Goal: Task Accomplishment & Management: Use online tool/utility

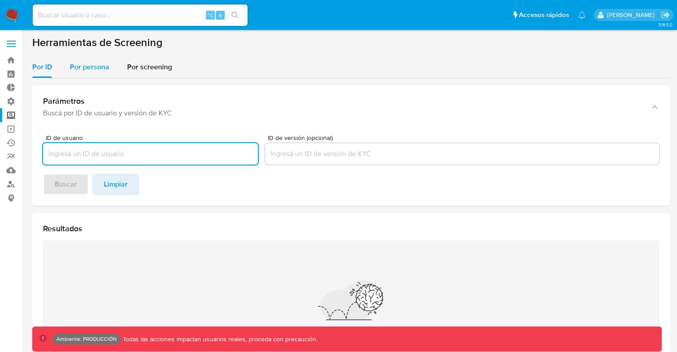
click at [93, 64] on span "Por persona" at bounding box center [89, 67] width 39 height 10
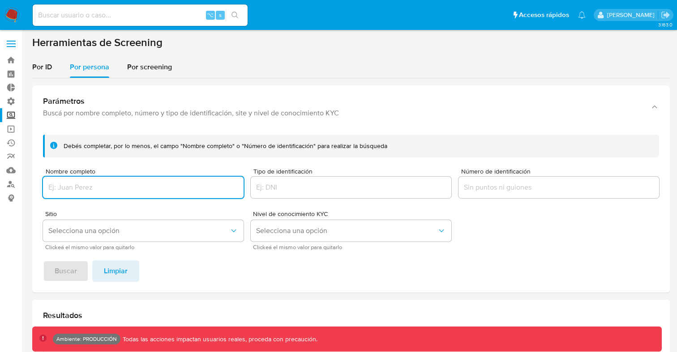
click at [138, 187] on input "Nombre completo" at bounding box center [143, 188] width 201 height 12
type input "jose luis espert"
click at [68, 271] on span "Buscar" at bounding box center [66, 271] width 22 height 20
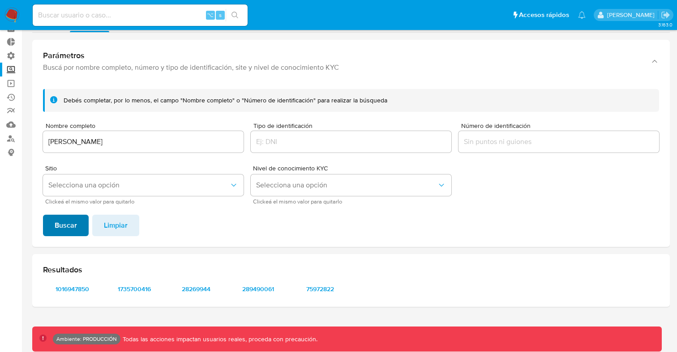
scroll to position [45, 0]
click at [236, 185] on icon "Sitio" at bounding box center [233, 185] width 9 height 9
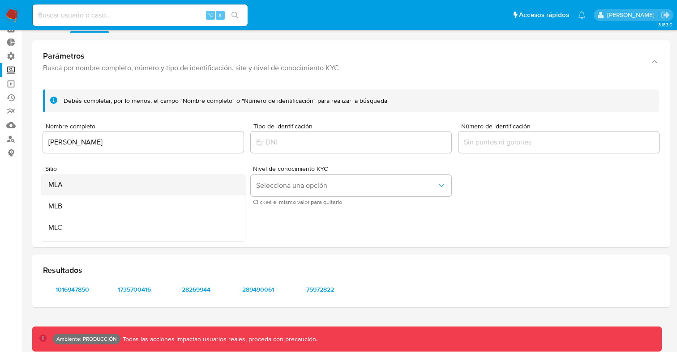
click at [79, 181] on div "MLA" at bounding box center [140, 184] width 184 height 21
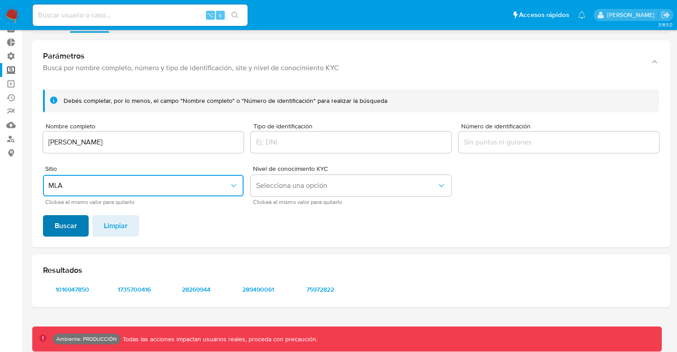
click at [77, 223] on button "Buscar" at bounding box center [66, 225] width 46 height 21
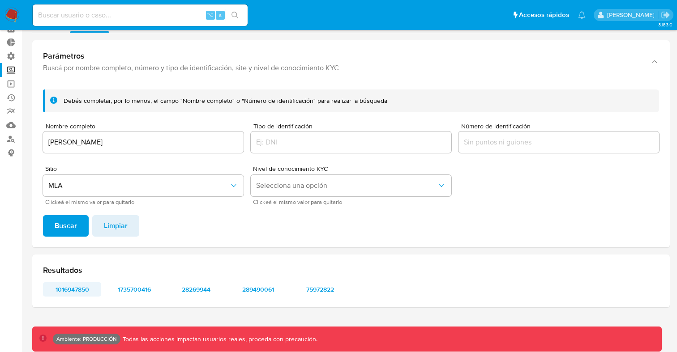
click at [80, 287] on span "1016947850" at bounding box center [72, 289] width 46 height 13
click at [141, 288] on span "1735700416" at bounding box center [134, 289] width 46 height 13
click at [208, 290] on span "28269944" at bounding box center [196, 289] width 46 height 13
click at [262, 290] on span "289490061" at bounding box center [258, 289] width 46 height 13
click at [324, 290] on span "75972822" at bounding box center [320, 289] width 46 height 13
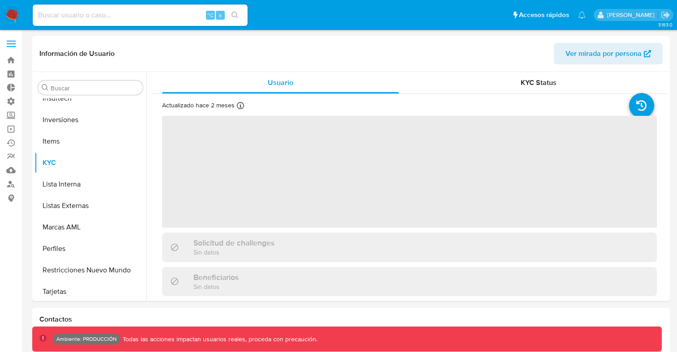
scroll to position [486, 0]
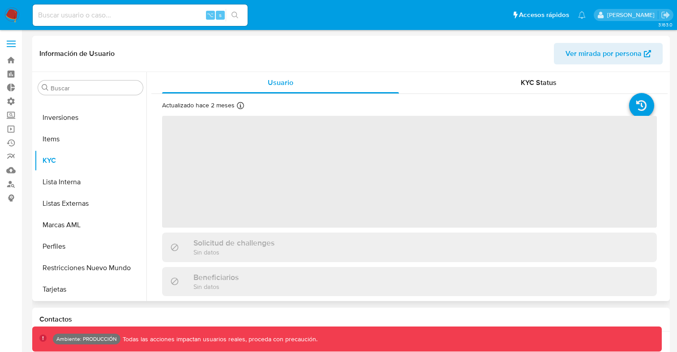
select select "10"
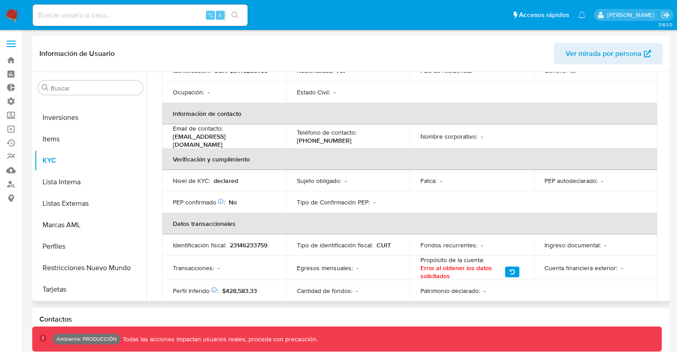
scroll to position [141, 0]
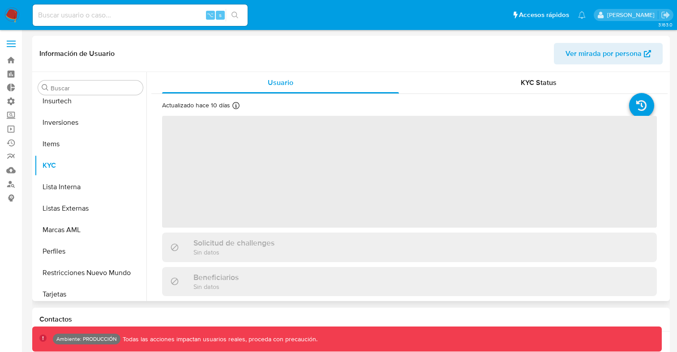
scroll to position [486, 0]
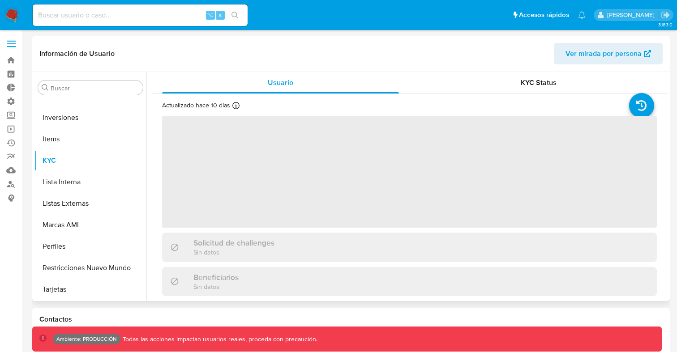
select select "10"
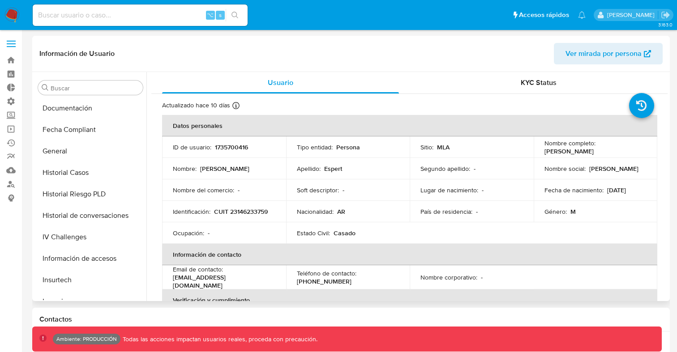
scroll to position [300, 0]
click at [81, 174] on button "Historial Casos" at bounding box center [86, 173] width 105 height 21
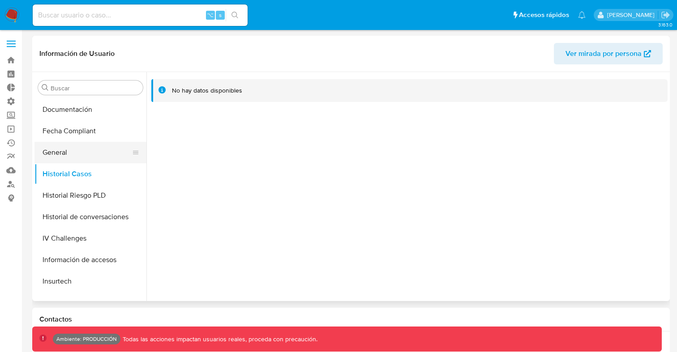
click at [65, 153] on button "General" at bounding box center [86, 152] width 105 height 21
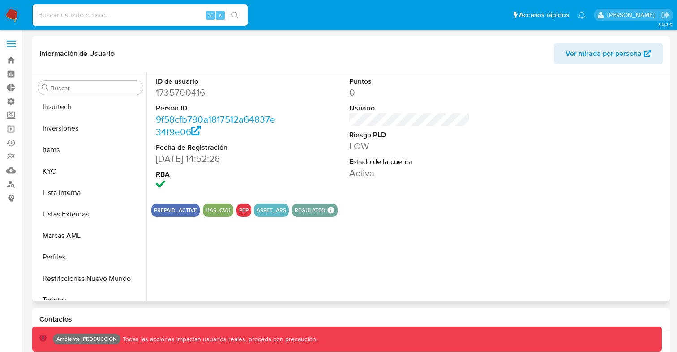
scroll to position [475, 0]
click at [49, 174] on button "KYC" at bounding box center [86, 170] width 105 height 21
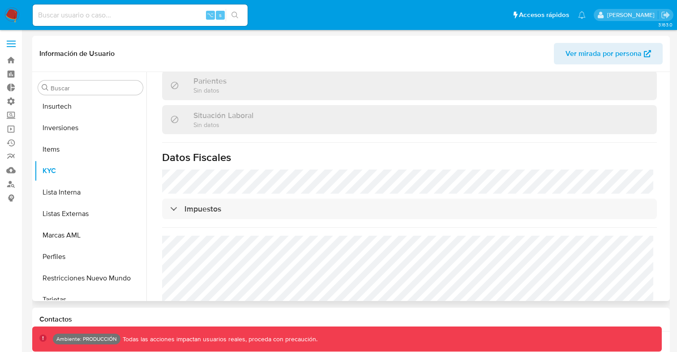
scroll to position [471, 0]
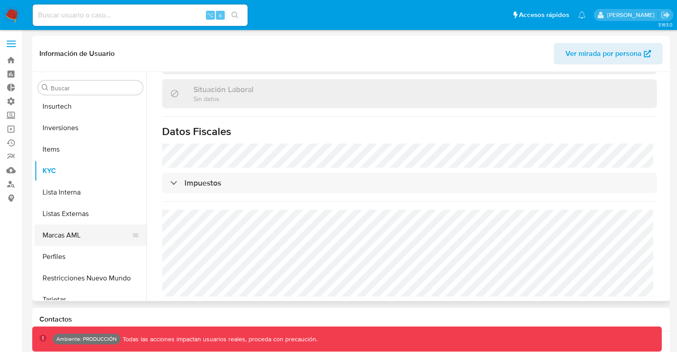
click at [71, 238] on button "Marcas AML" at bounding box center [86, 235] width 105 height 21
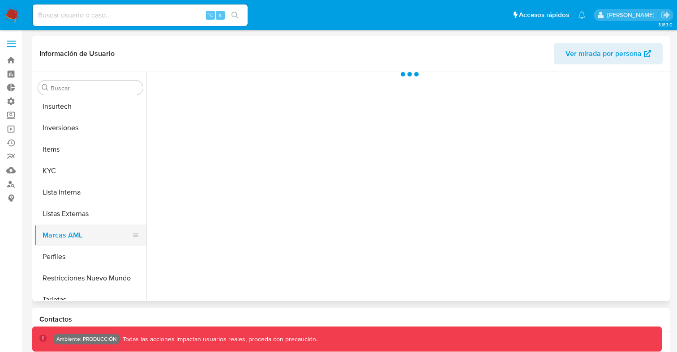
scroll to position [0, 0]
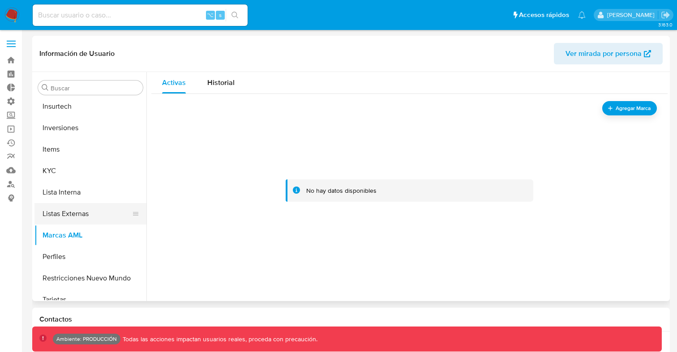
click at [72, 218] on button "Listas Externas" at bounding box center [86, 213] width 105 height 21
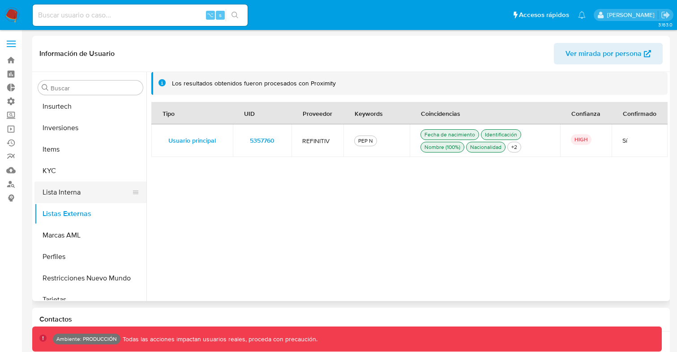
click at [66, 195] on button "Lista Interna" at bounding box center [86, 192] width 105 height 21
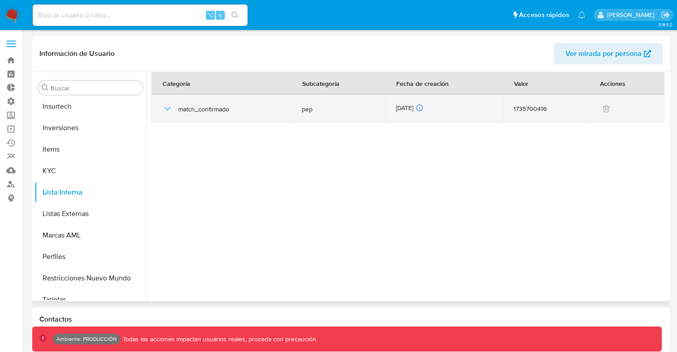
click at [167, 111] on icon "button" at bounding box center [167, 108] width 11 height 11
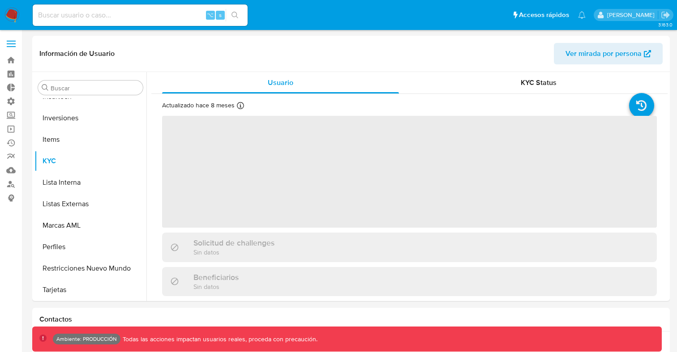
scroll to position [486, 0]
select select "10"
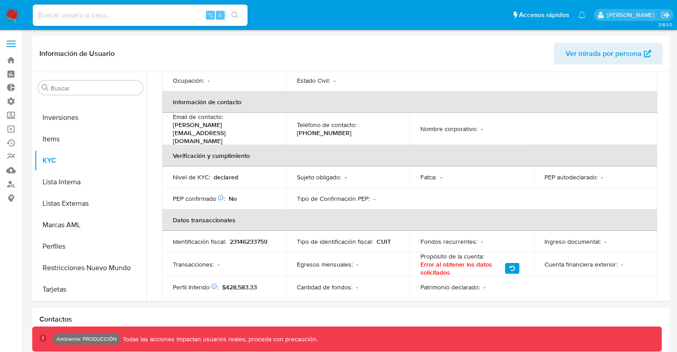
scroll to position [153, 0]
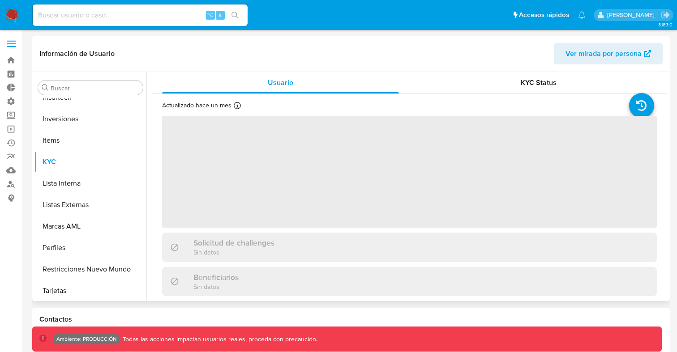
scroll to position [486, 0]
select select "10"
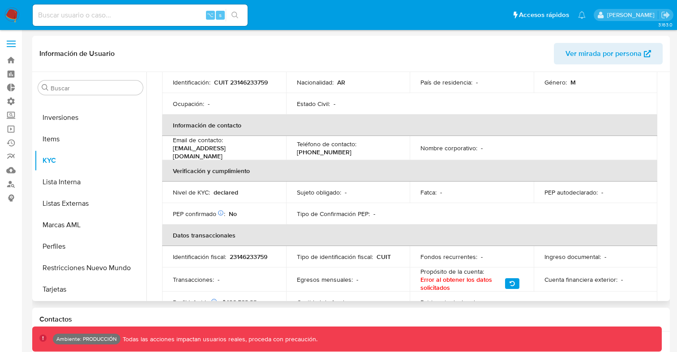
scroll to position [108, 0]
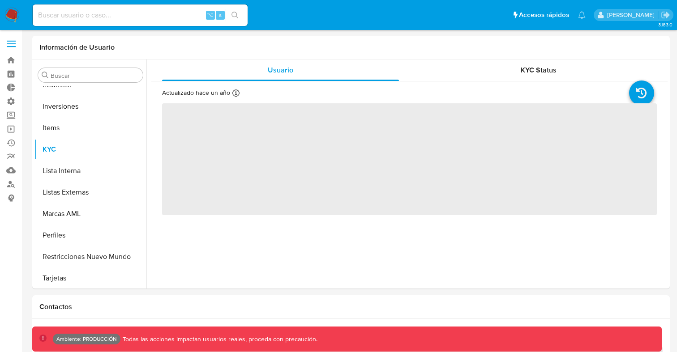
scroll to position [486, 0]
select select "10"
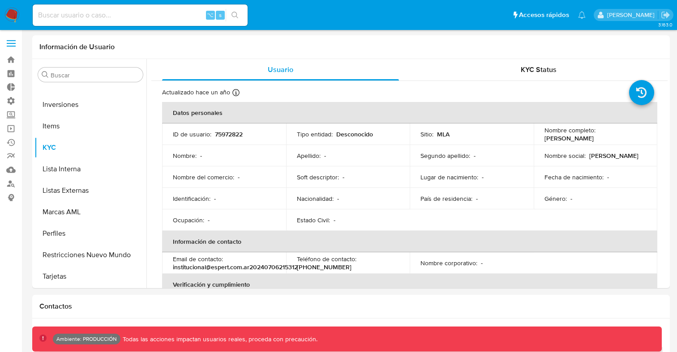
scroll to position [0, 0]
